Goal: Task Accomplishment & Management: Complete application form

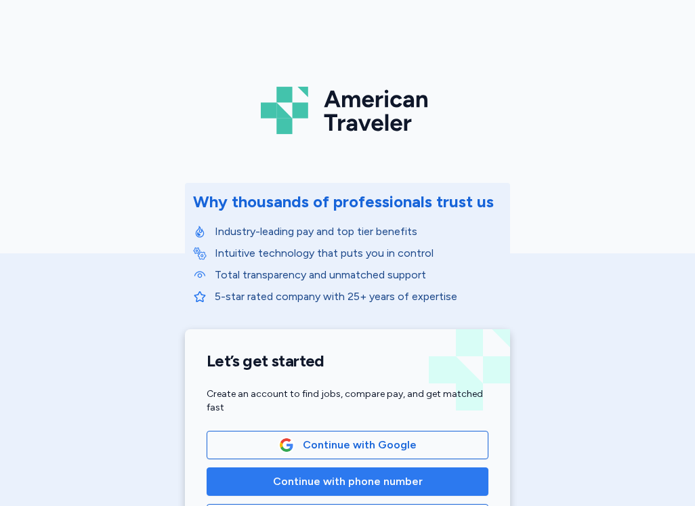
click at [376, 479] on span "Continue with phone number" at bounding box center [348, 482] width 150 height 16
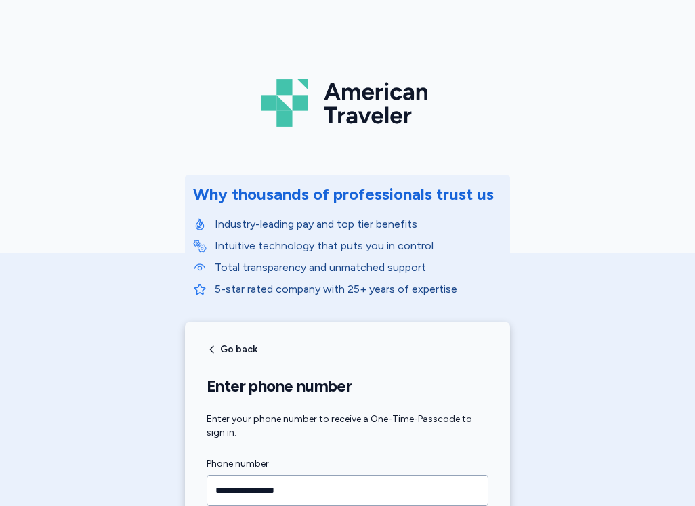
type input "**********"
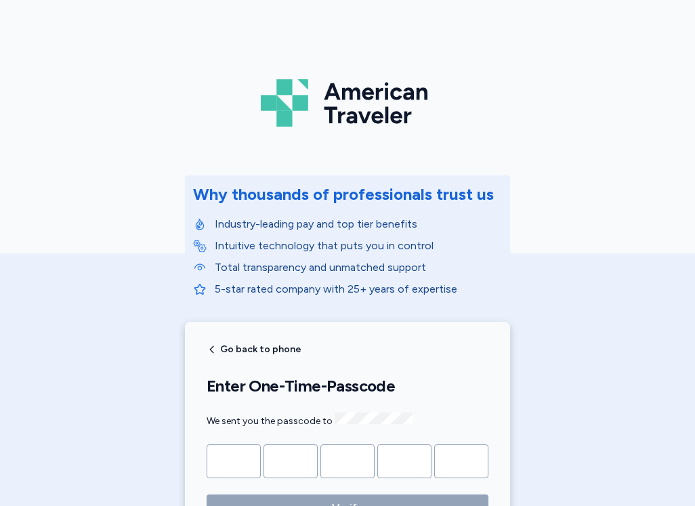
type input "*"
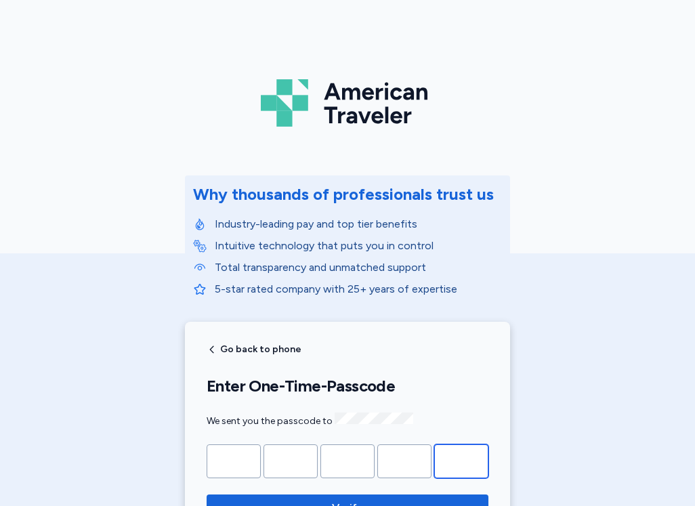
type input "*"
click at [207, 495] on button "Verify" at bounding box center [348, 508] width 282 height 27
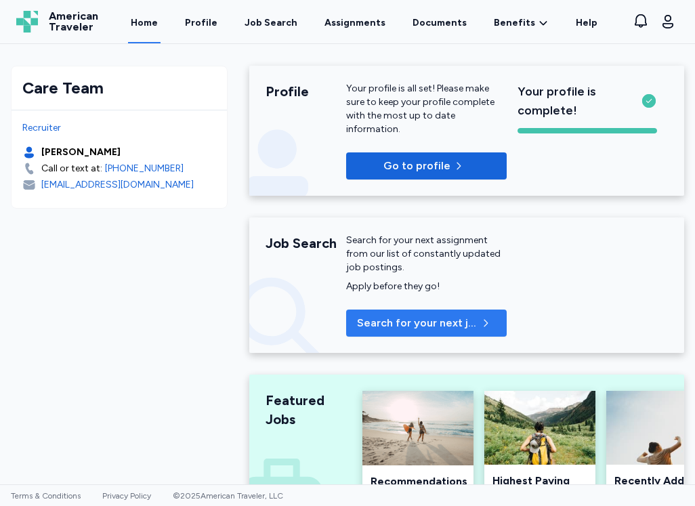
click at [394, 329] on span "Search for your next job" at bounding box center [417, 323] width 121 height 16
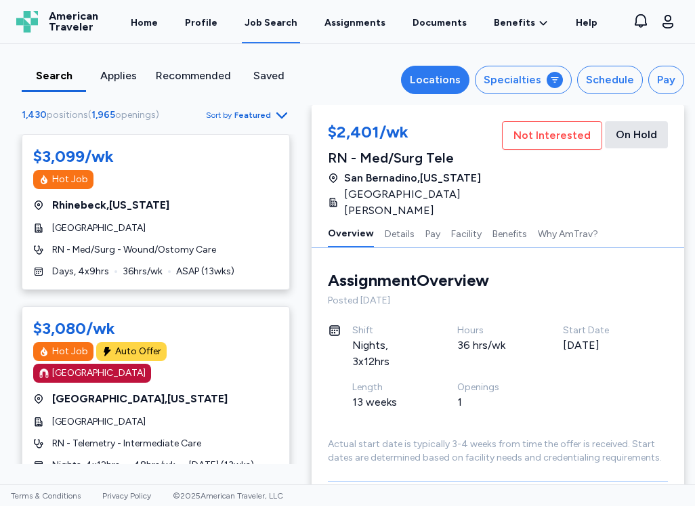
click at [451, 84] on div "Locations" at bounding box center [435, 80] width 51 height 16
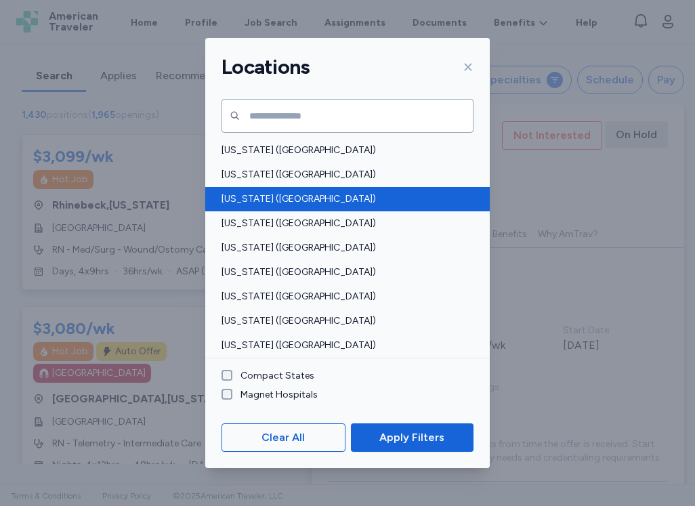
click at [270, 196] on span "[US_STATE] ([GEOGRAPHIC_DATA])" at bounding box center [344, 199] width 244 height 14
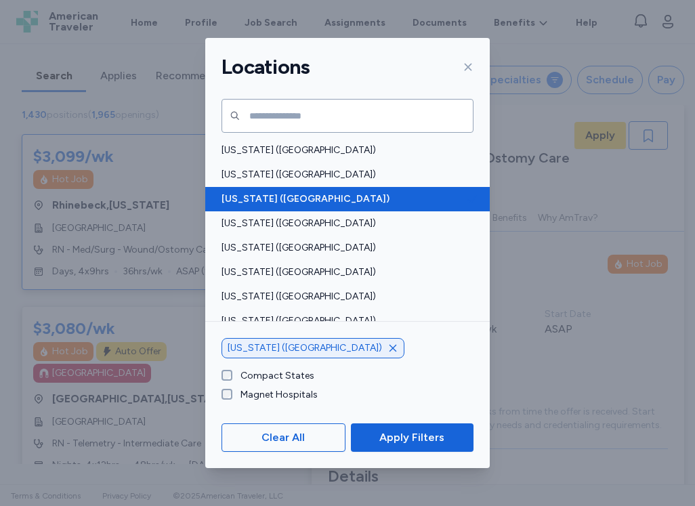
scroll to position [4, 0]
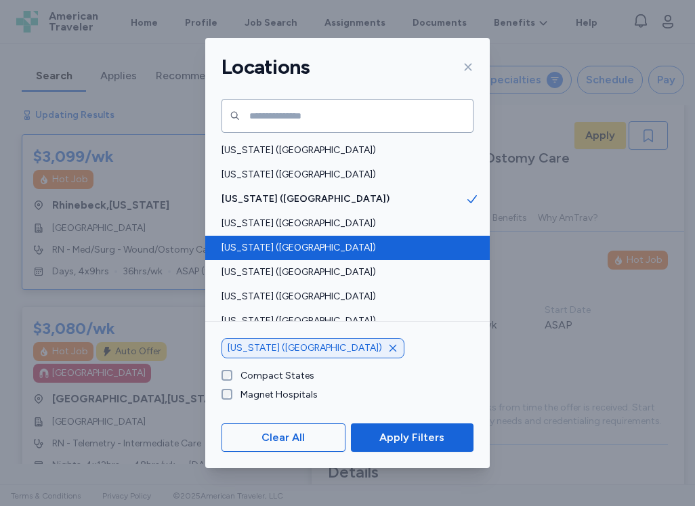
click at [264, 244] on span "[US_STATE] ([GEOGRAPHIC_DATA])" at bounding box center [344, 248] width 244 height 14
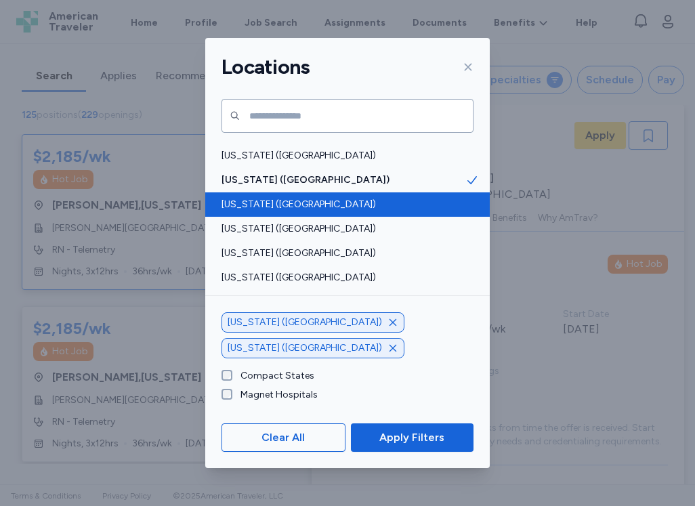
scroll to position [136, 0]
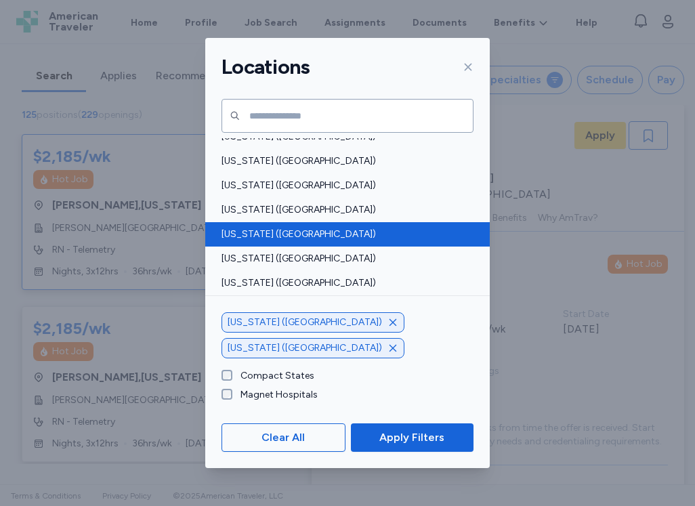
click at [264, 233] on span "[US_STATE] ([GEOGRAPHIC_DATA])" at bounding box center [344, 235] width 244 height 14
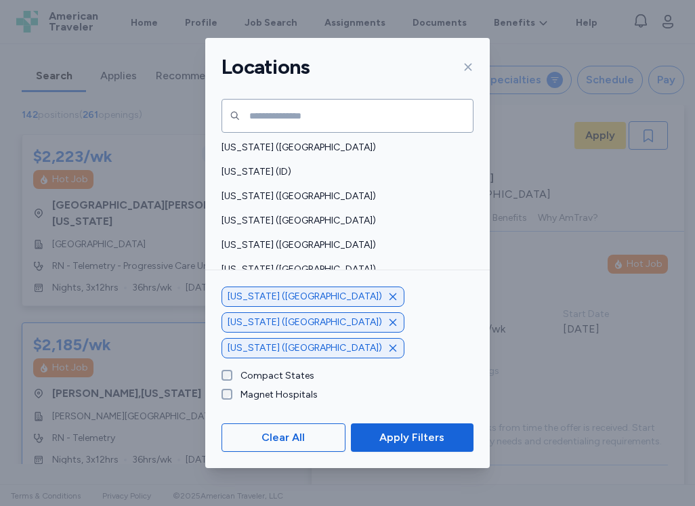
scroll to position [339, 0]
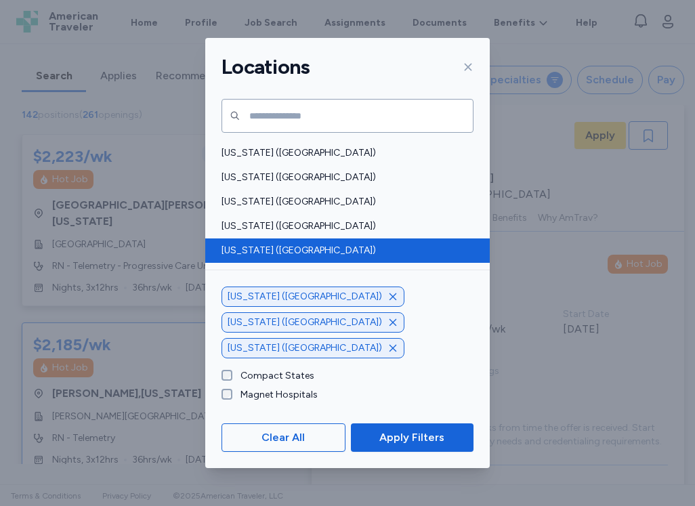
click at [278, 241] on div "[US_STATE] ([GEOGRAPHIC_DATA])" at bounding box center [347, 251] width 285 height 24
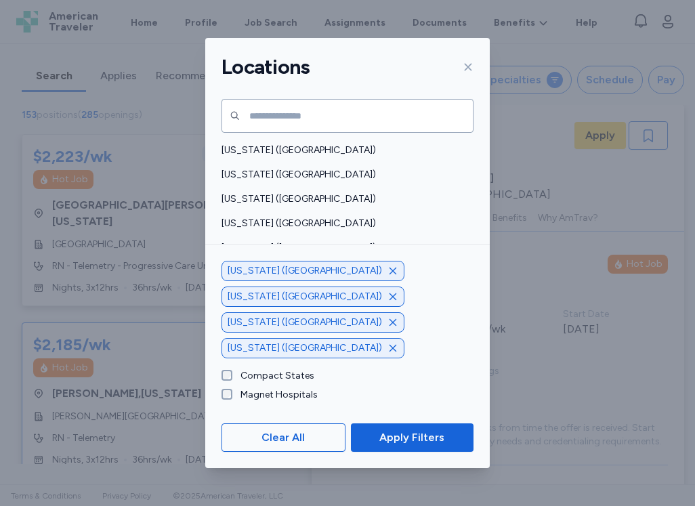
scroll to position [678, 0]
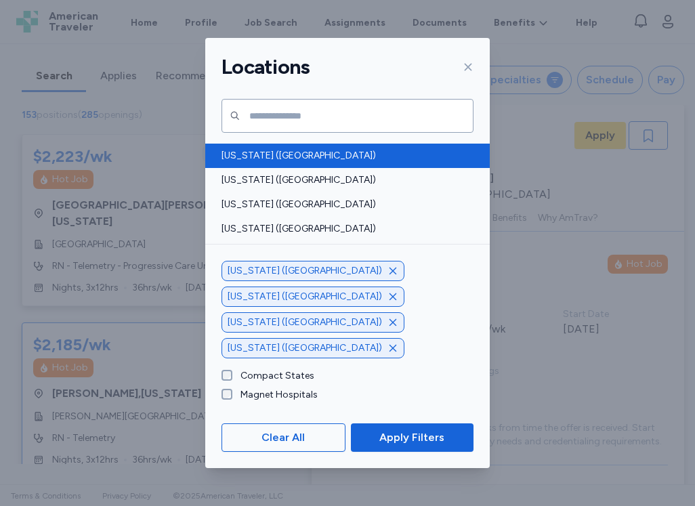
click at [272, 159] on span "[US_STATE] ([GEOGRAPHIC_DATA])" at bounding box center [344, 156] width 244 height 14
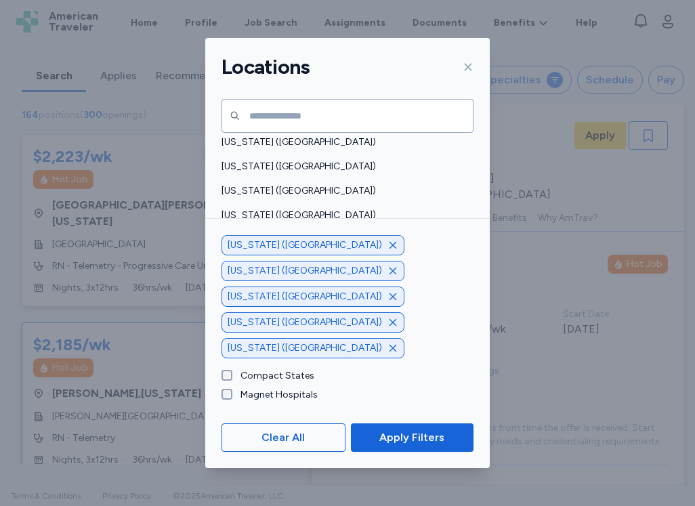
scroll to position [949, 0]
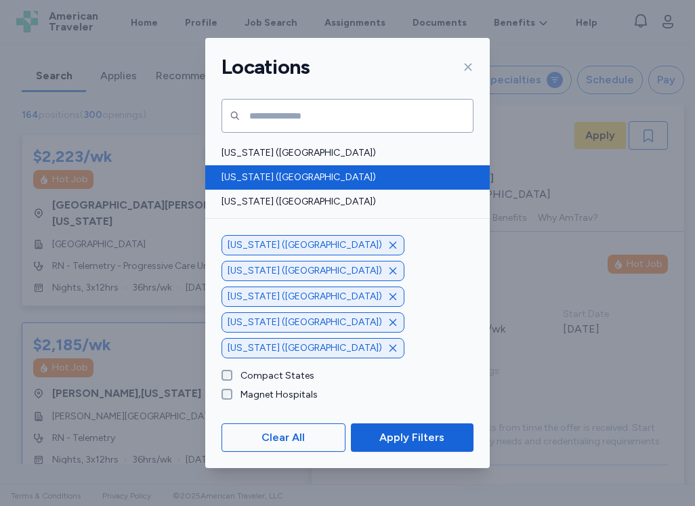
click at [287, 176] on span "[US_STATE] ([GEOGRAPHIC_DATA])" at bounding box center [344, 178] width 244 height 14
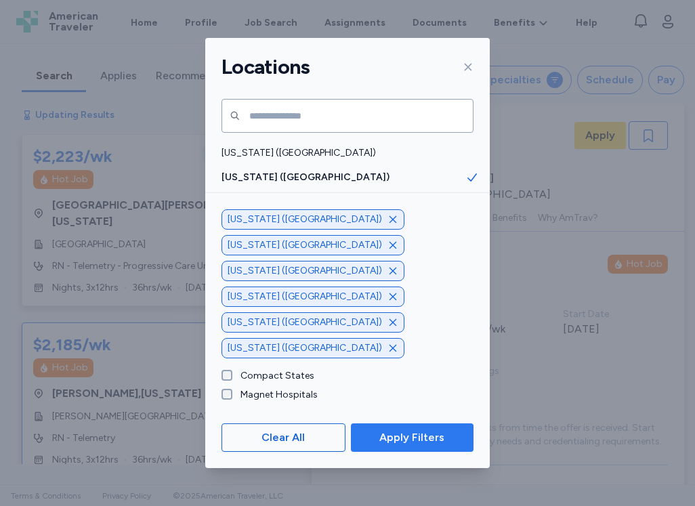
click at [405, 435] on span "Apply Filters" at bounding box center [411, 438] width 65 height 16
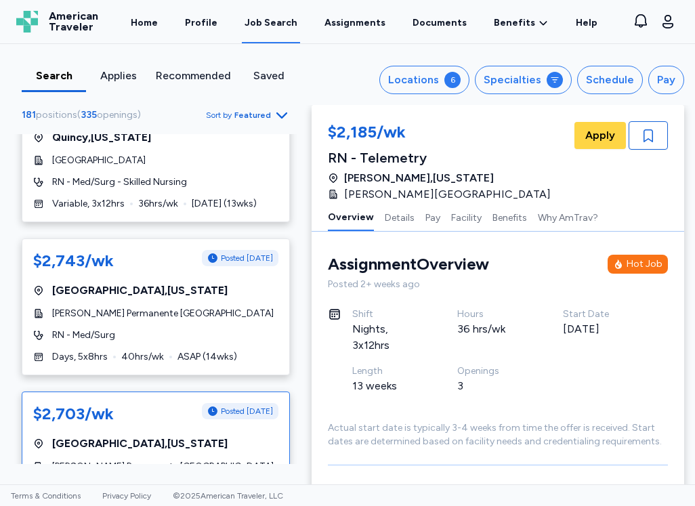
scroll to position [2168, 0]
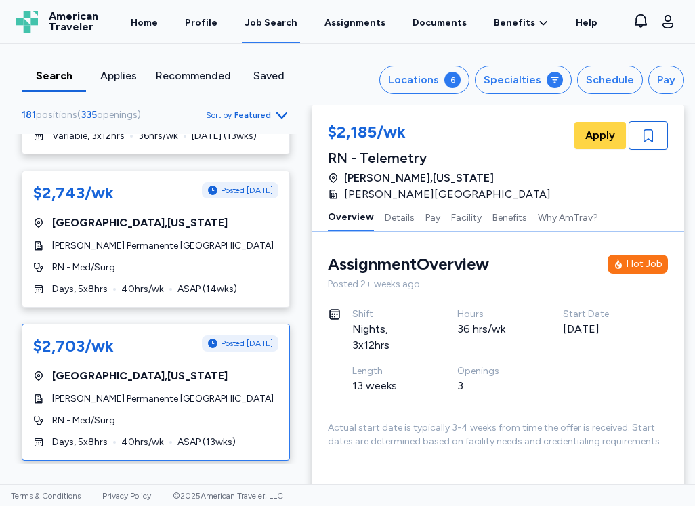
click at [205, 370] on div "$2,703/wk Posted [DATE] [GEOGRAPHIC_DATA] , [US_STATE] [PERSON_NAME] Permanente…" at bounding box center [156, 392] width 268 height 137
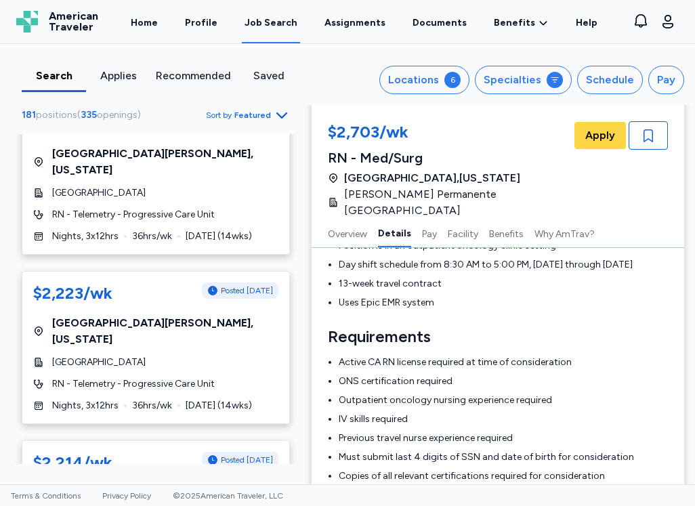
scroll to position [6099, 0]
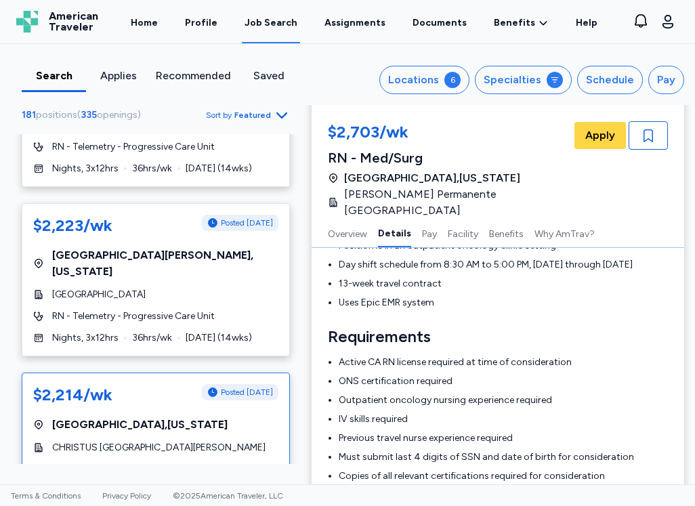
click at [213, 463] on div "RN - Telemetry" at bounding box center [155, 470] width 245 height 14
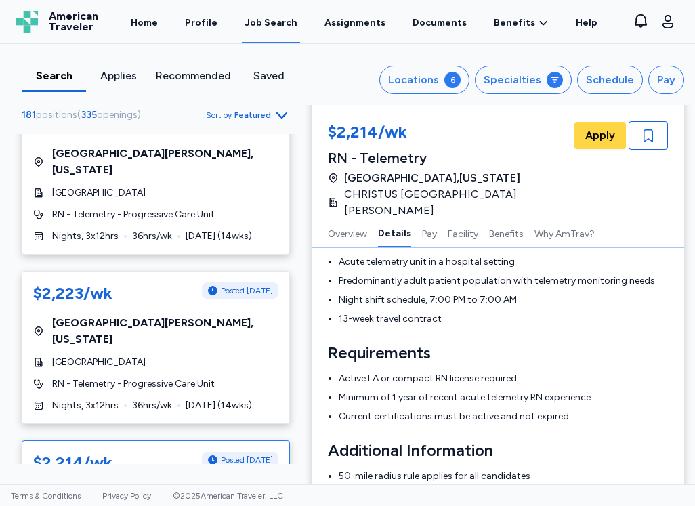
scroll to position [6099, 0]
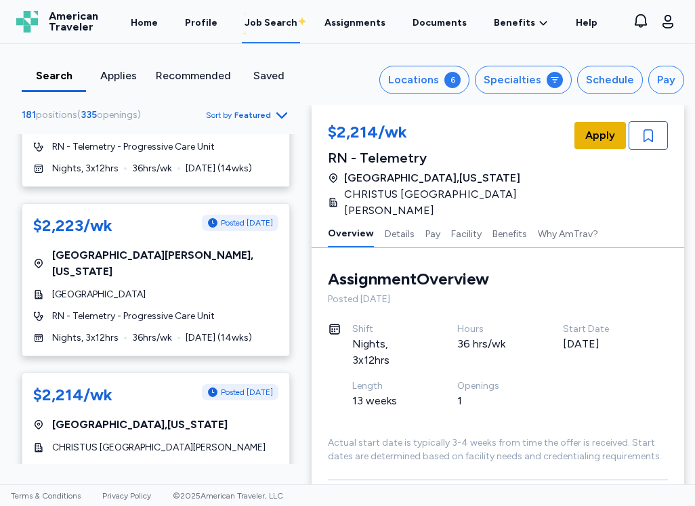
click at [588, 136] on span "Apply" at bounding box center [600, 135] width 30 height 16
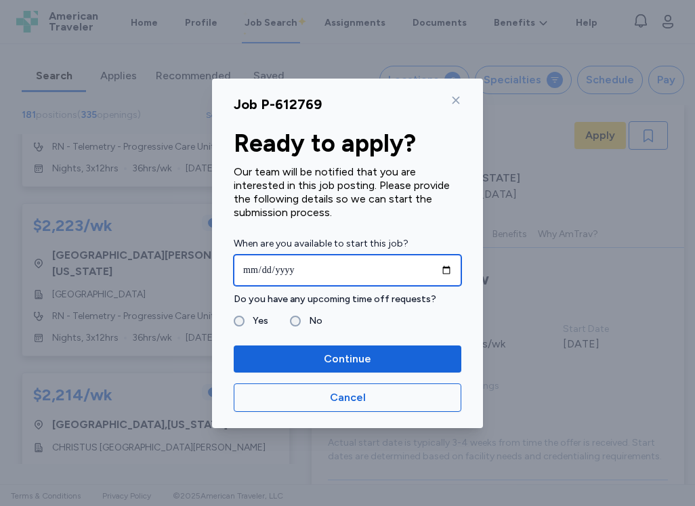
click at [447, 272] on input "date" at bounding box center [348, 270] width 228 height 31
type input "**********"
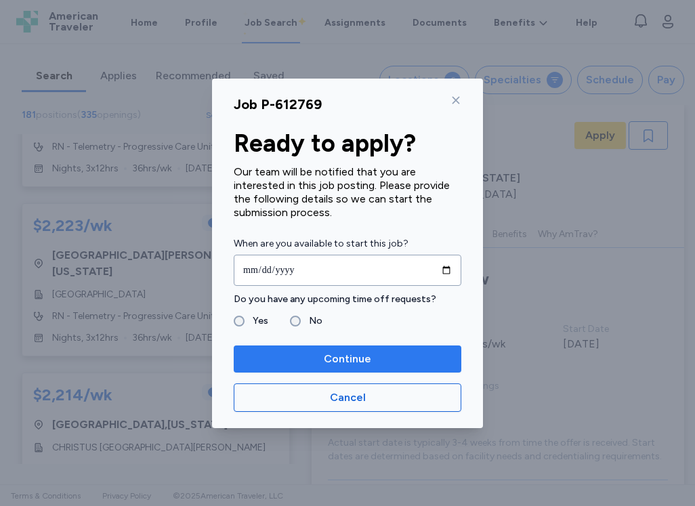
click at [305, 363] on span "Continue" at bounding box center [348, 359] width 206 height 16
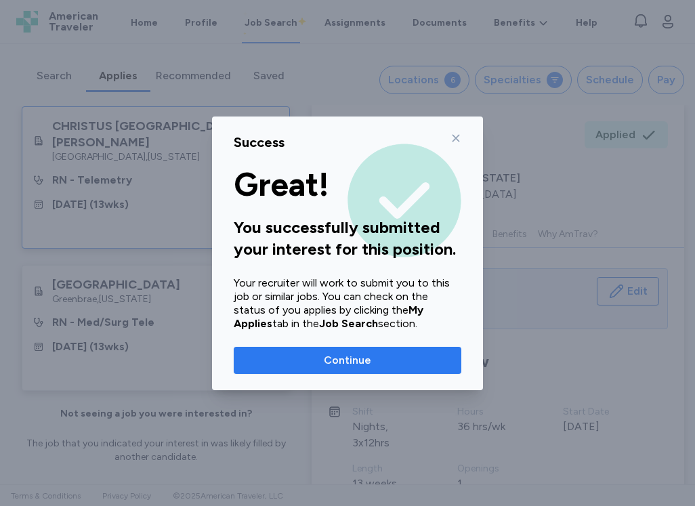
click at [276, 371] on button "Continue" at bounding box center [348, 360] width 228 height 27
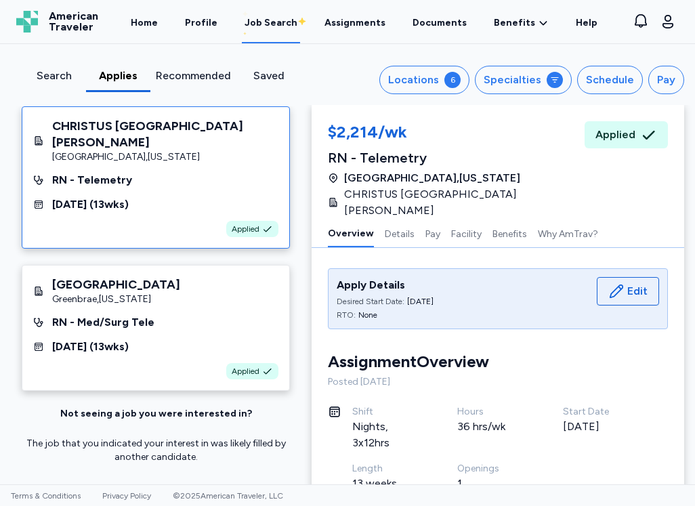
scroll to position [39, 0]
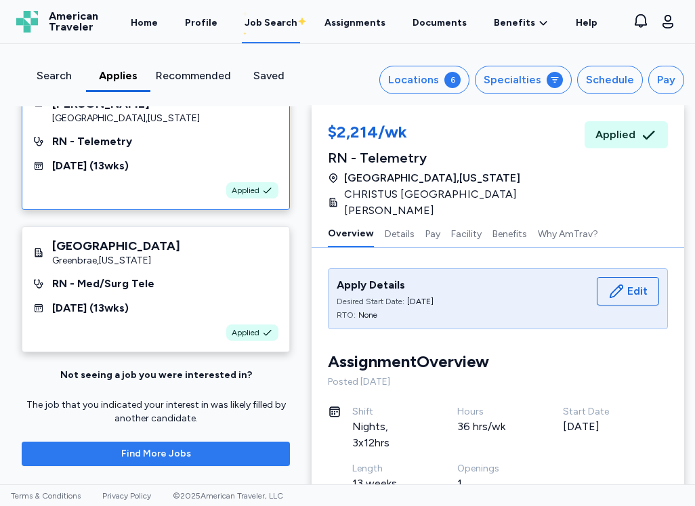
click at [201, 451] on span "Find More Jobs" at bounding box center [156, 454] width 247 height 14
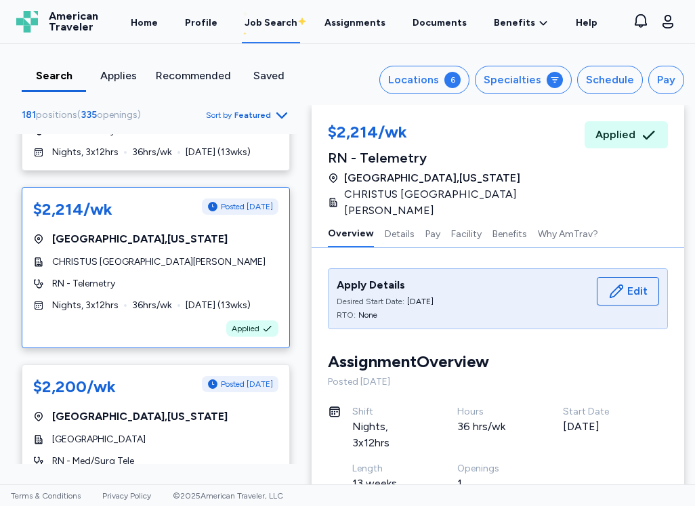
scroll to position [6505, 0]
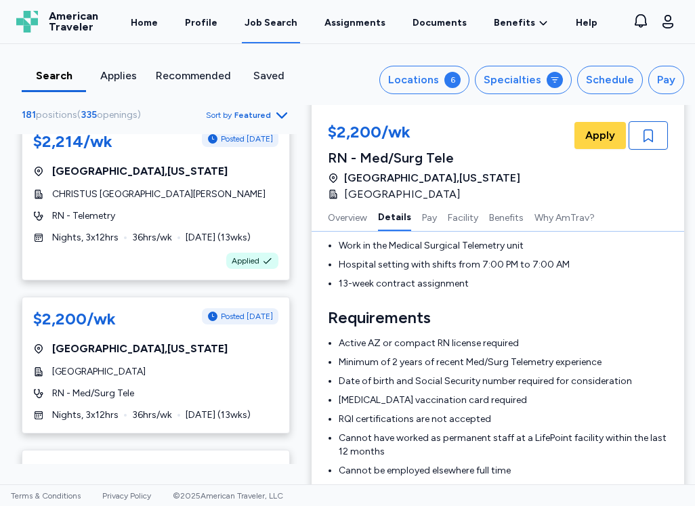
scroll to position [340, 0]
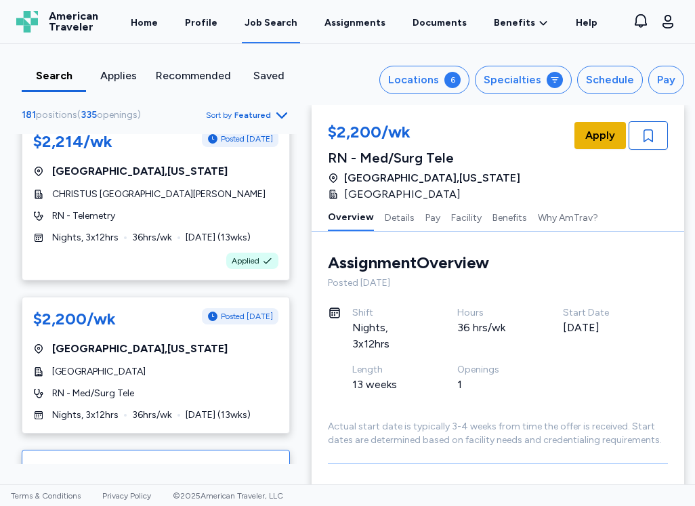
click at [591, 142] on span "Apply" at bounding box center [600, 135] width 30 height 16
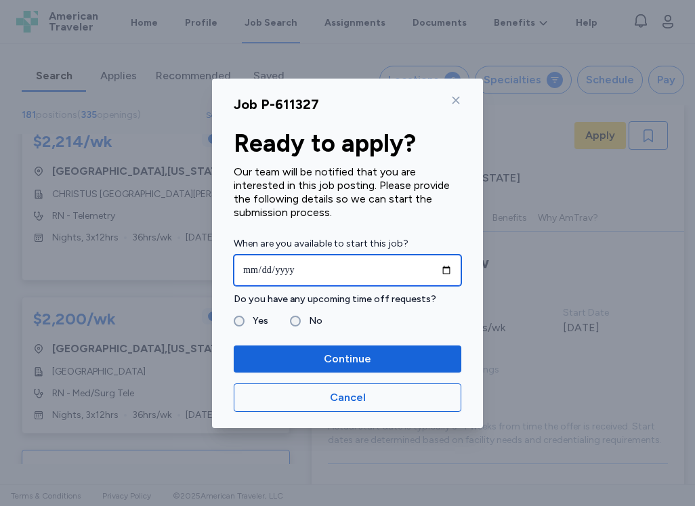
click at [447, 272] on input "date" at bounding box center [348, 270] width 228 height 31
type input "**********"
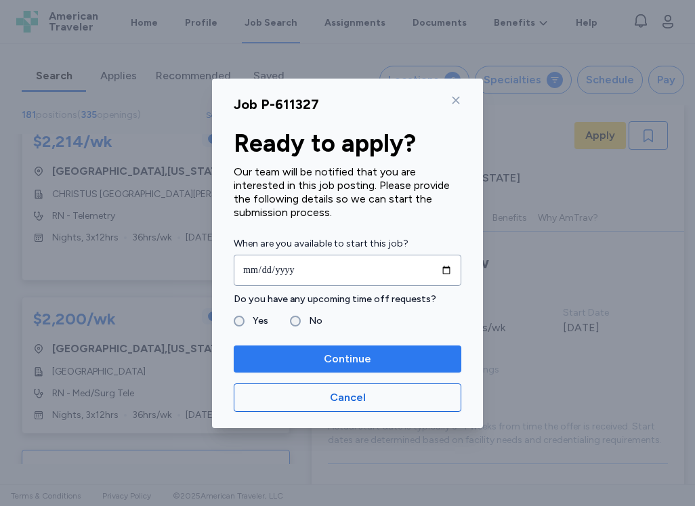
click at [289, 359] on span "Continue" at bounding box center [348, 359] width 206 height 16
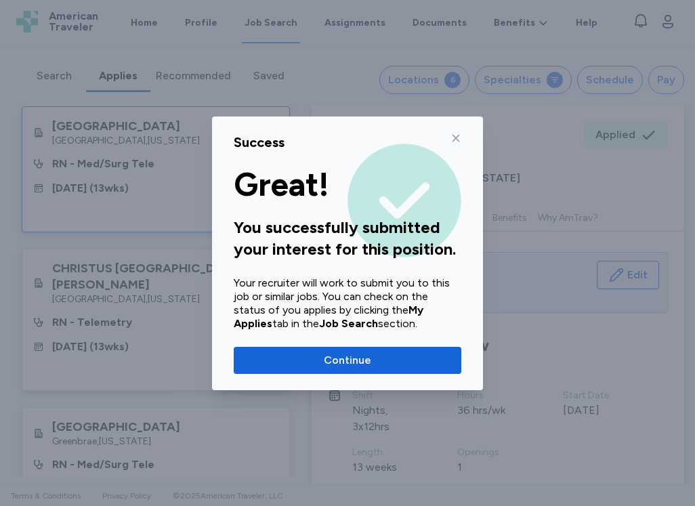
click at [289, 359] on span "Continue" at bounding box center [348, 360] width 206 height 16
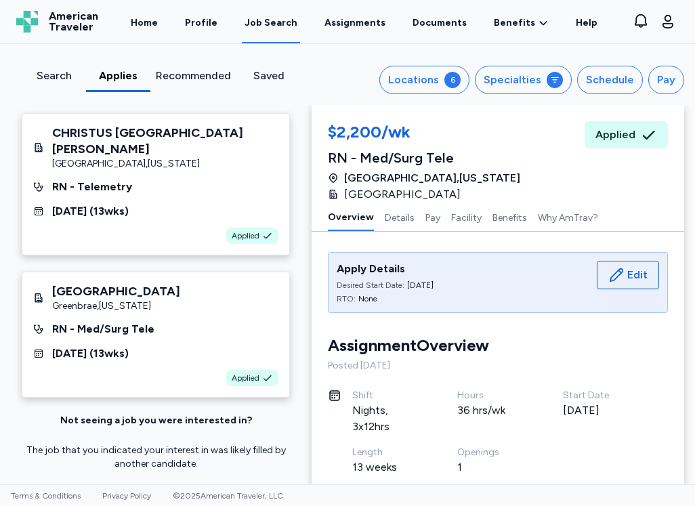
scroll to position [181, 0]
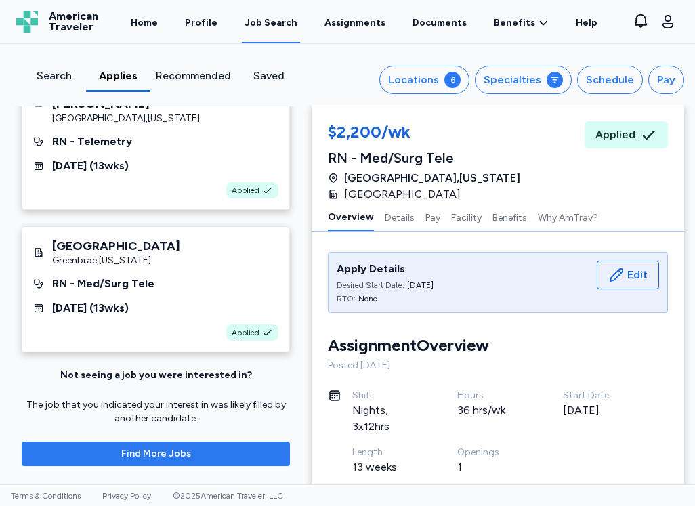
click at [190, 449] on span "Find More Jobs" at bounding box center [156, 454] width 247 height 14
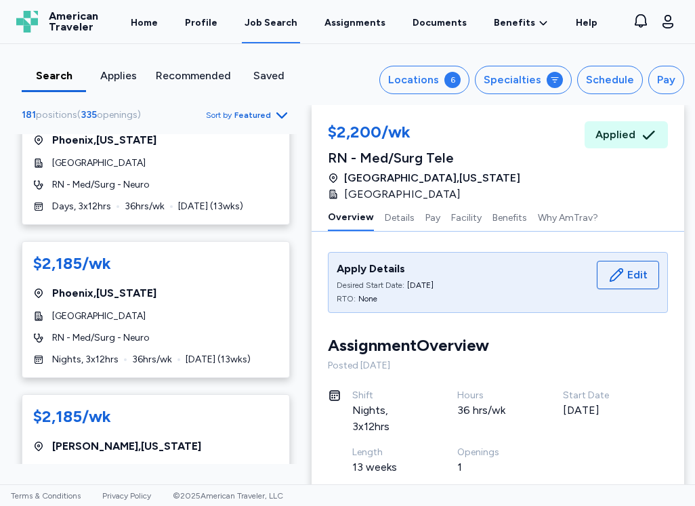
scroll to position [7661, 0]
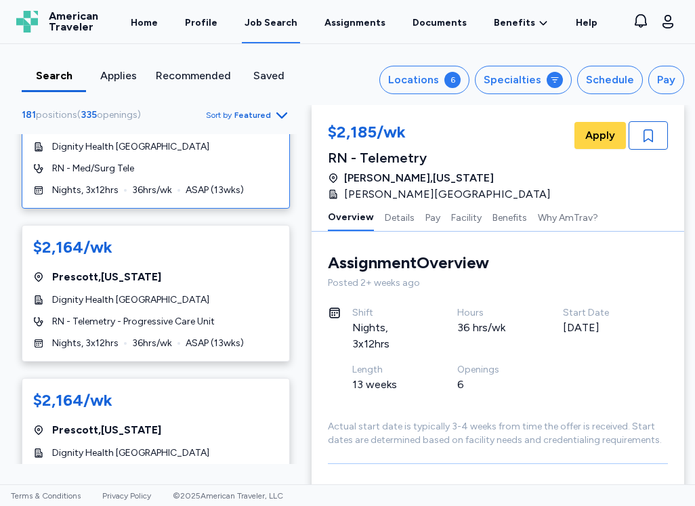
scroll to position [1152, 0]
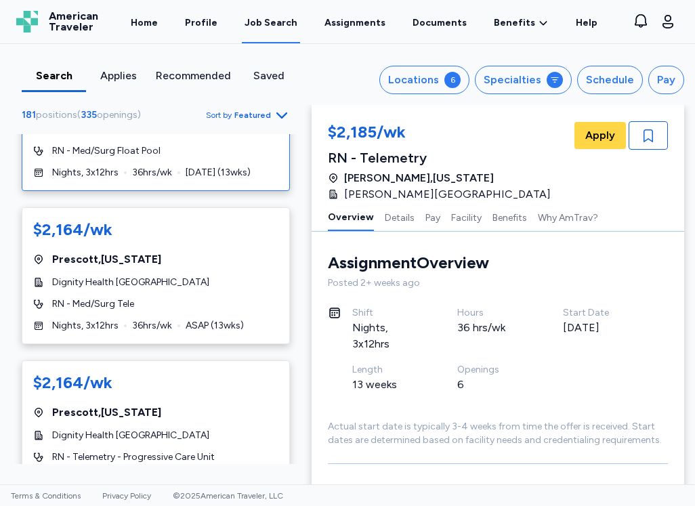
click at [224, 180] on span "[DATE] ( 13 wks)" at bounding box center [218, 173] width 65 height 14
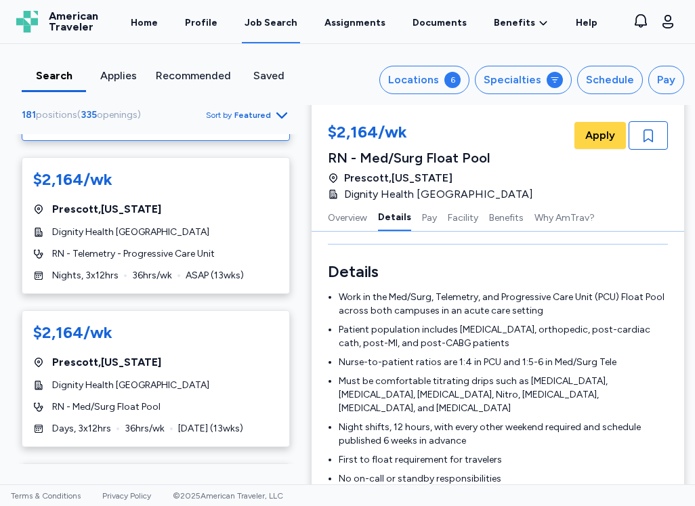
scroll to position [1423, 0]
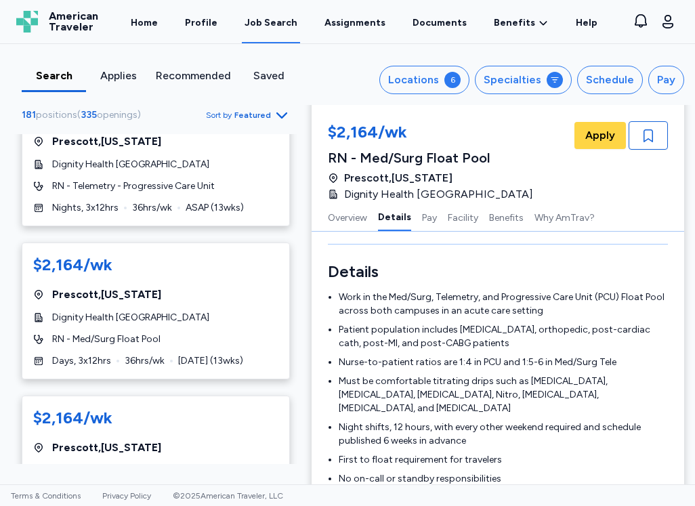
click at [232, 344] on div "$2,164/wk [GEOGRAPHIC_DATA] , [US_STATE] Dignity Health [GEOGRAPHIC_DATA] West …" at bounding box center [156, 311] width 268 height 137
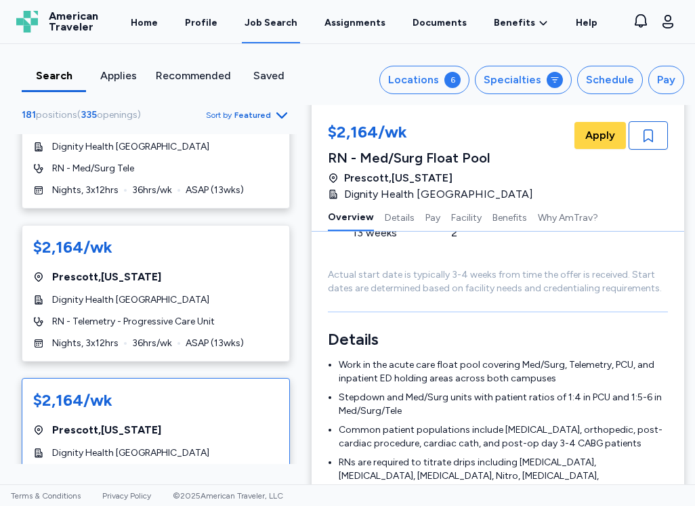
scroll to position [1220, 0]
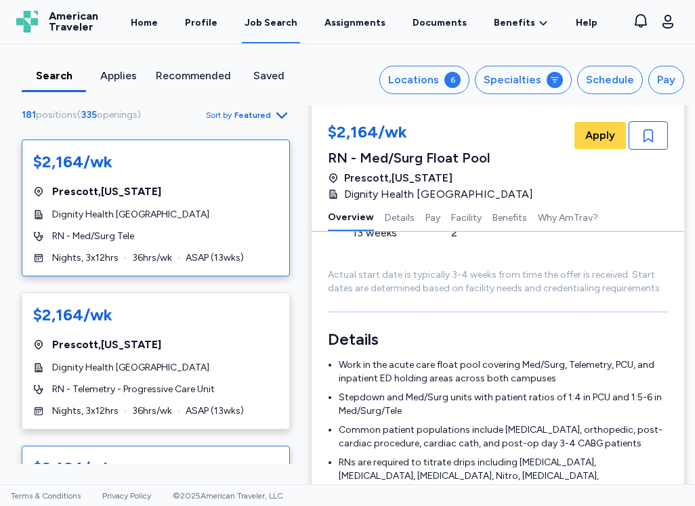
click at [197, 200] on div "[GEOGRAPHIC_DATA] , [US_STATE]" at bounding box center [155, 192] width 245 height 16
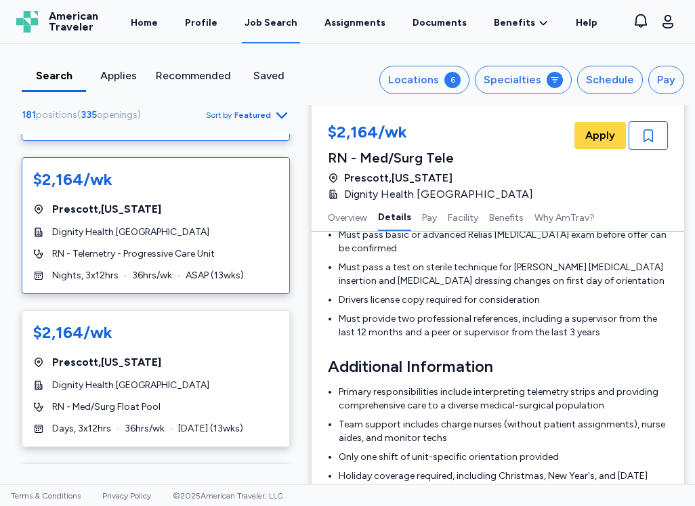
scroll to position [1423, 0]
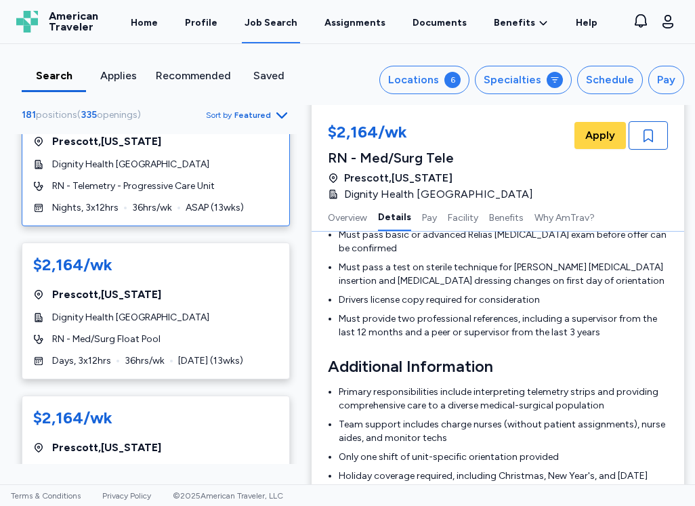
click at [196, 346] on div "$2,164/wk [GEOGRAPHIC_DATA] , [US_STATE] Dignity Health [GEOGRAPHIC_DATA] West …" at bounding box center [156, 311] width 268 height 137
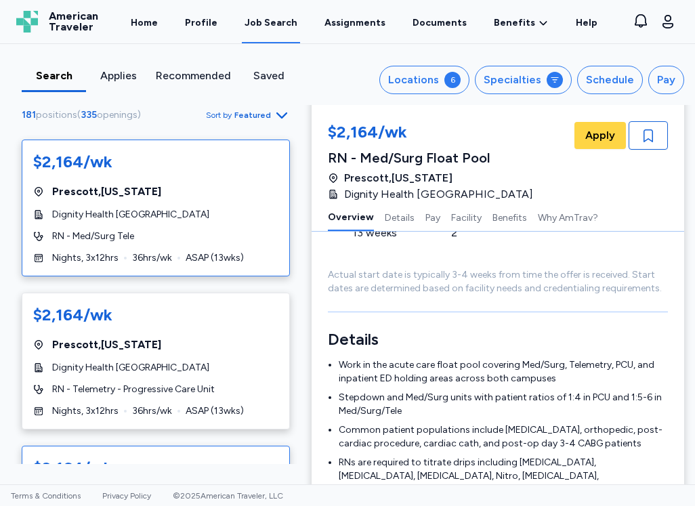
scroll to position [1084, 0]
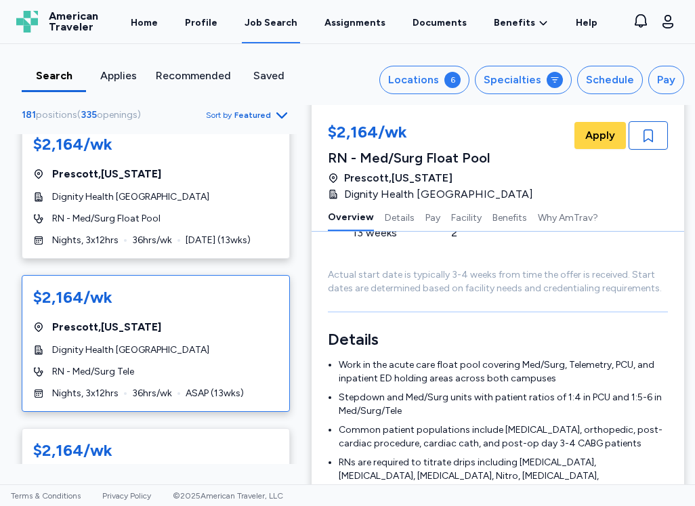
click at [205, 331] on div "$2,164/wk [GEOGRAPHIC_DATA] , [US_STATE] Dignity Health [GEOGRAPHIC_DATA] West …" at bounding box center [156, 343] width 268 height 137
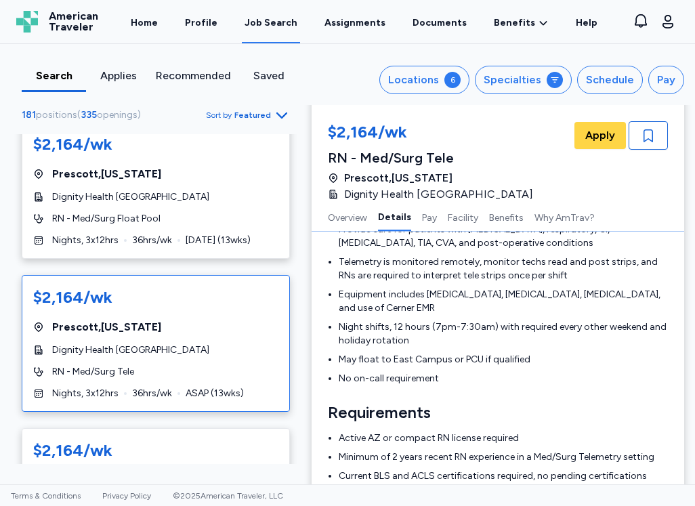
scroll to position [476, 0]
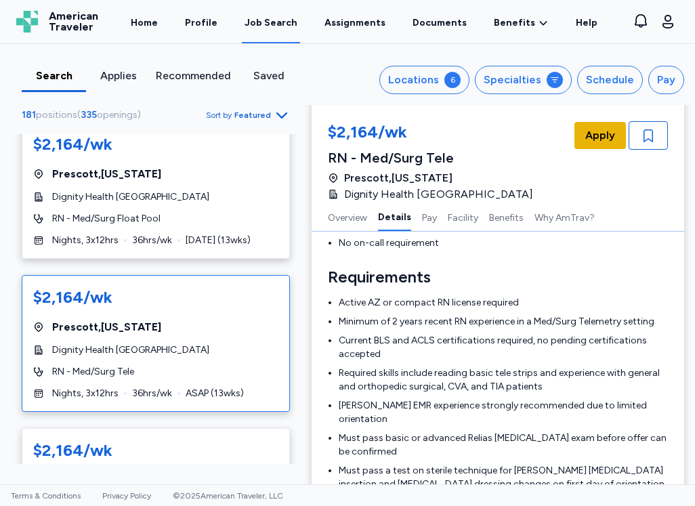
click at [601, 127] on span "Apply" at bounding box center [600, 135] width 30 height 16
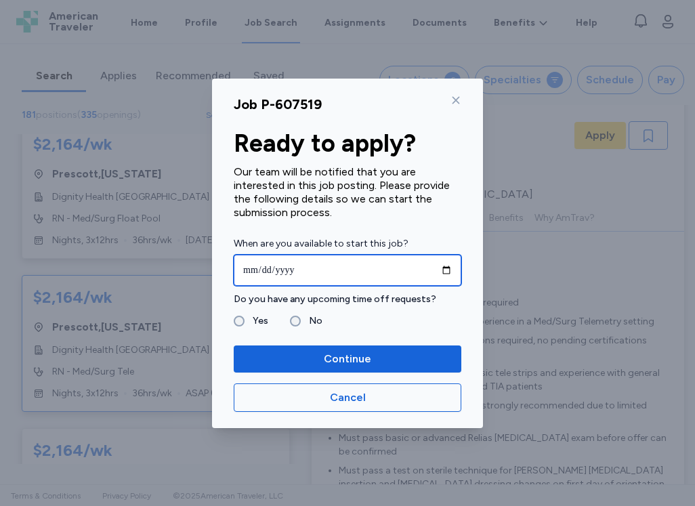
click at [446, 269] on input "date" at bounding box center [348, 270] width 228 height 31
type input "**********"
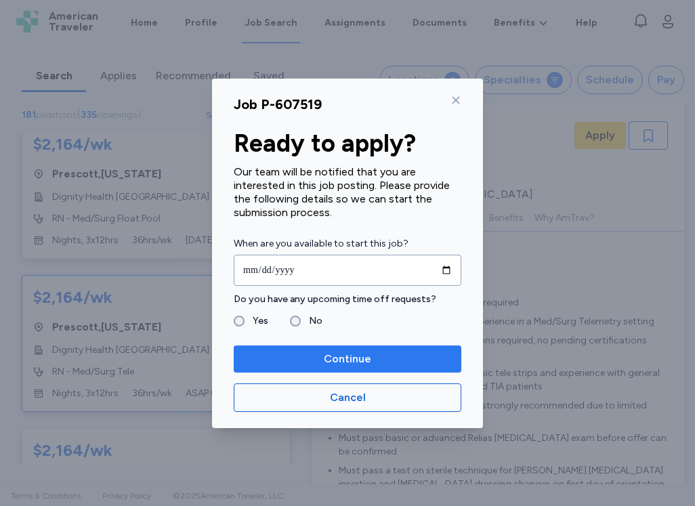
click at [297, 355] on span "Continue" at bounding box center [348, 359] width 206 height 16
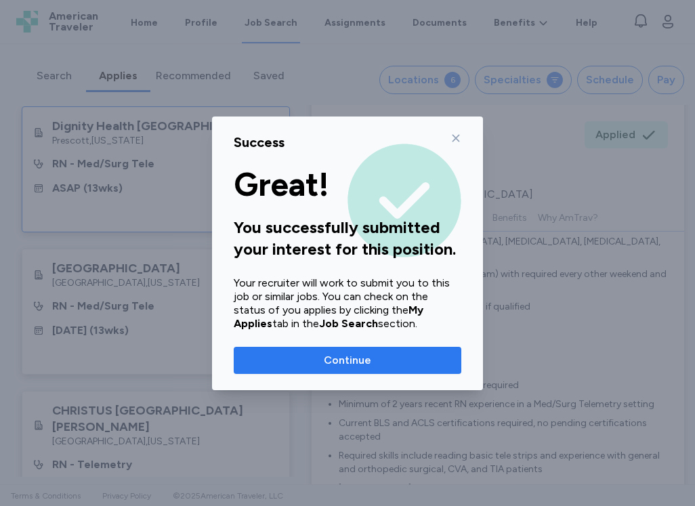
click at [297, 355] on span "Continue" at bounding box center [348, 360] width 206 height 16
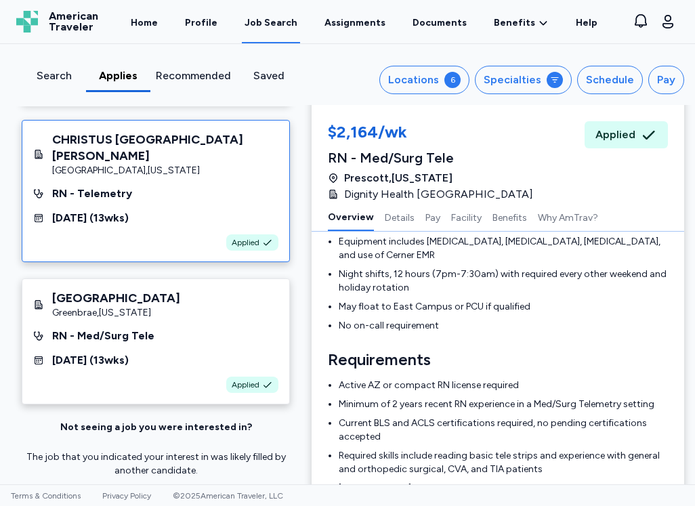
scroll to position [339, 0]
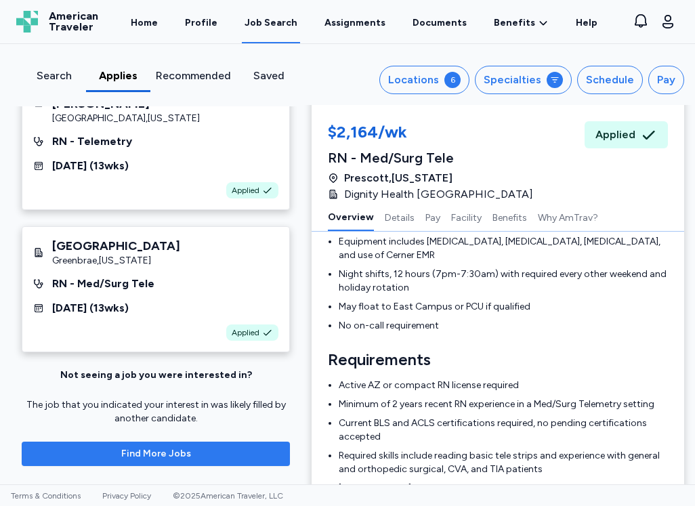
click at [220, 447] on span "Find More Jobs" at bounding box center [156, 454] width 247 height 14
